Goal: Task Accomplishment & Management: Use online tool/utility

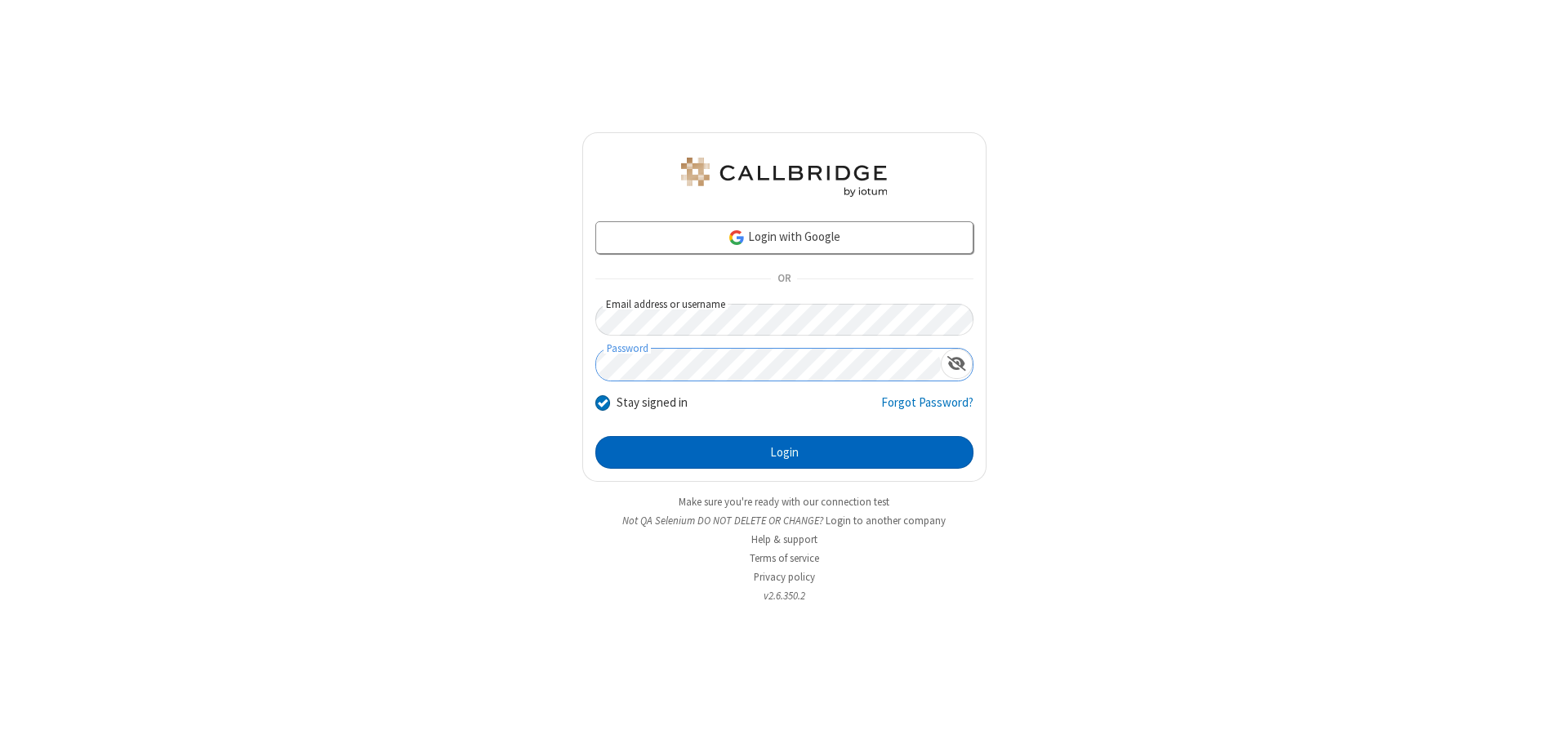
click at [784, 452] on button "Login" at bounding box center [784, 452] width 378 height 33
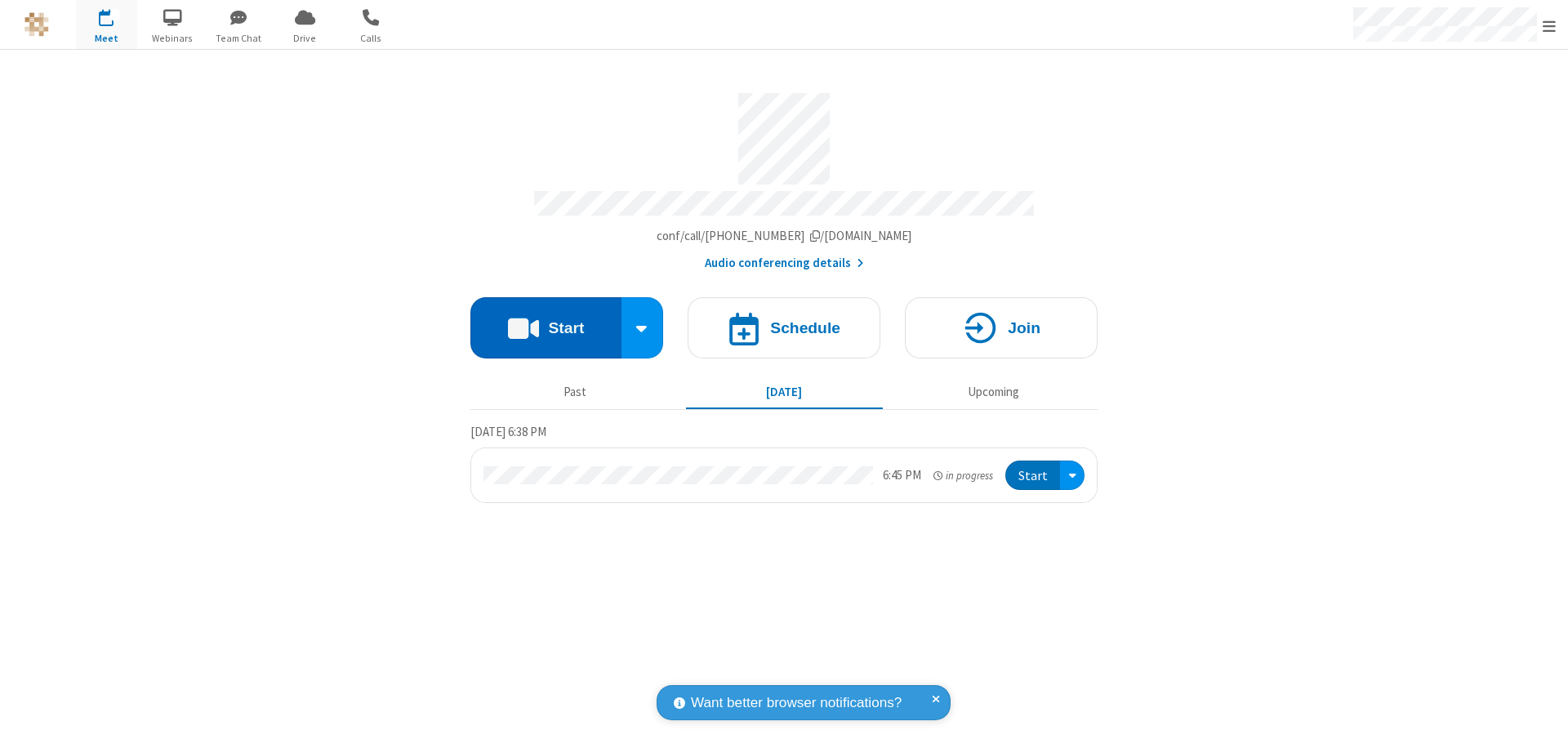
click at [546, 320] on button "Start" at bounding box center [546, 328] width 151 height 61
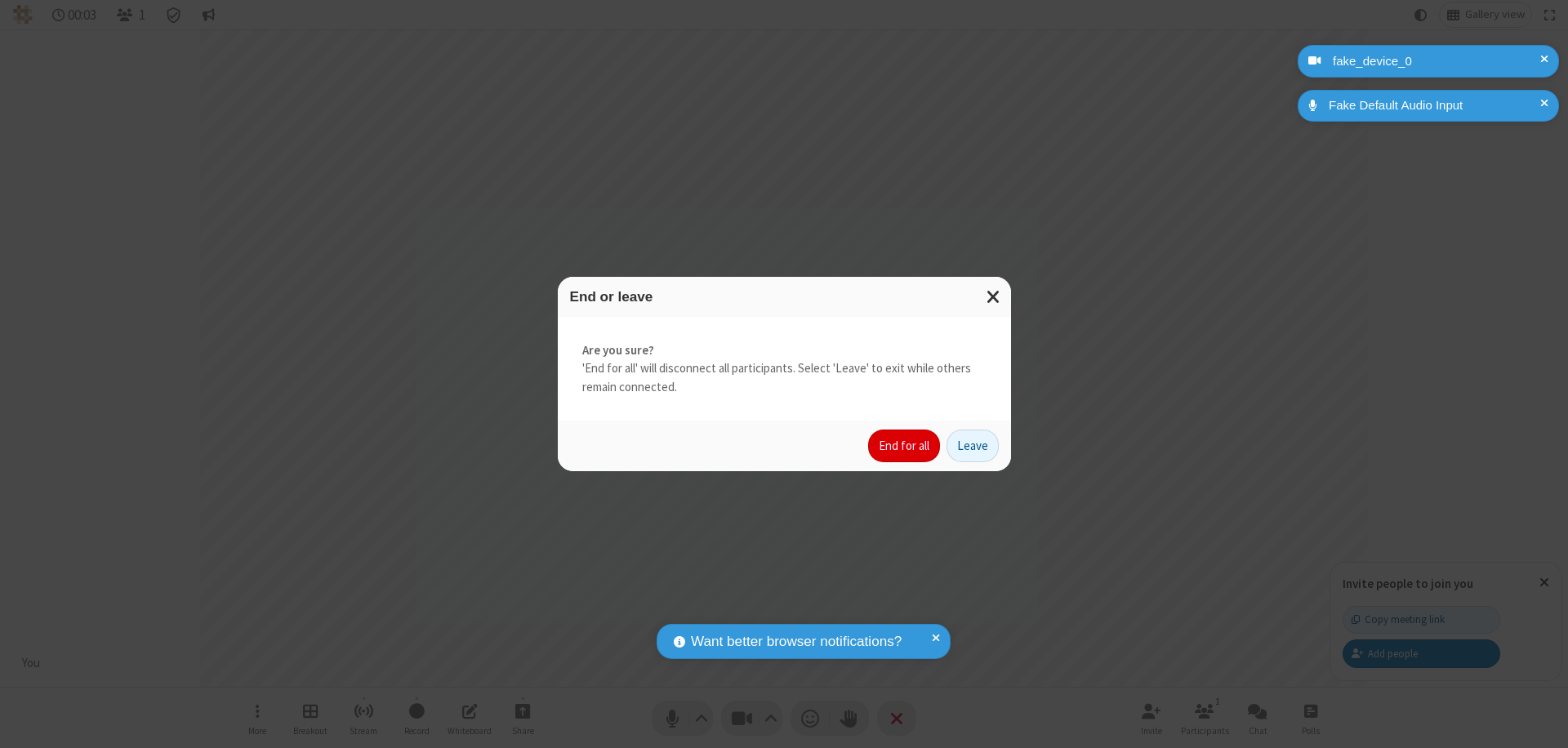
click at [905, 445] on button "End for all" at bounding box center [904, 445] width 71 height 33
